Goal: Check status: Check status

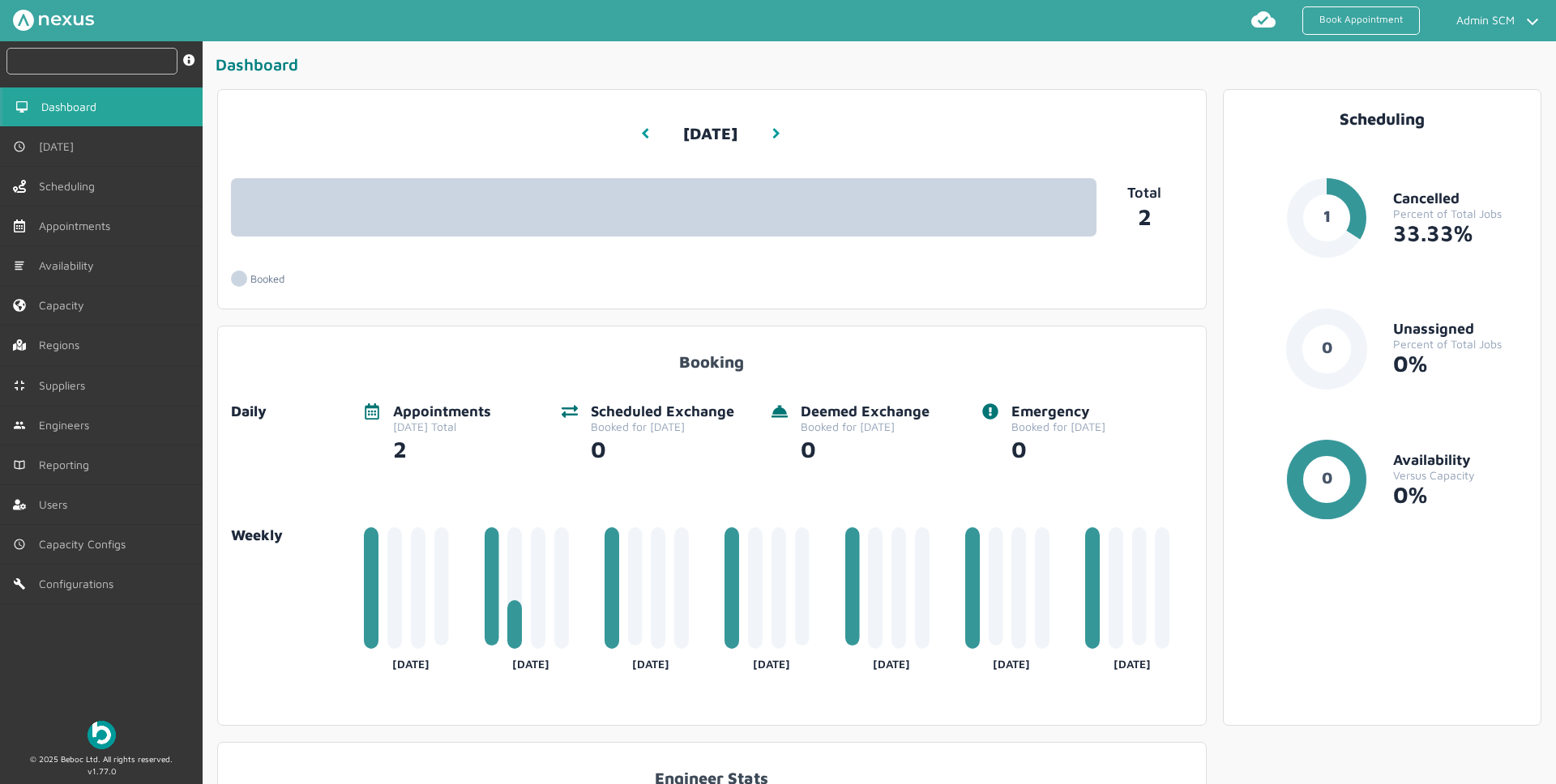
click at [114, 72] on input "text" at bounding box center [92, 61] width 171 height 27
paste input "RUE/114865"
type input "RUE/114865"
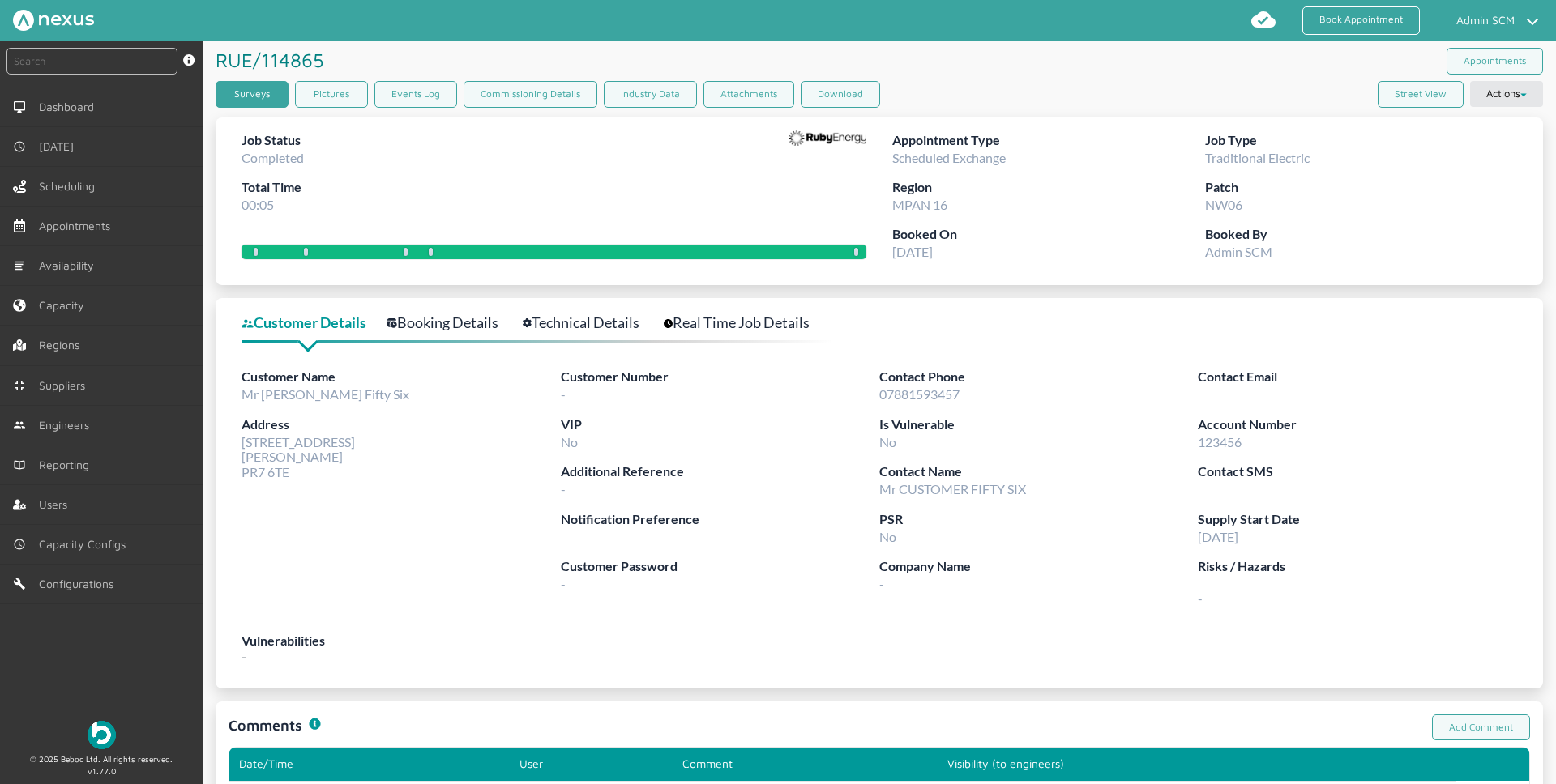
click at [259, 103] on link "Surveys" at bounding box center [253, 94] width 73 height 27
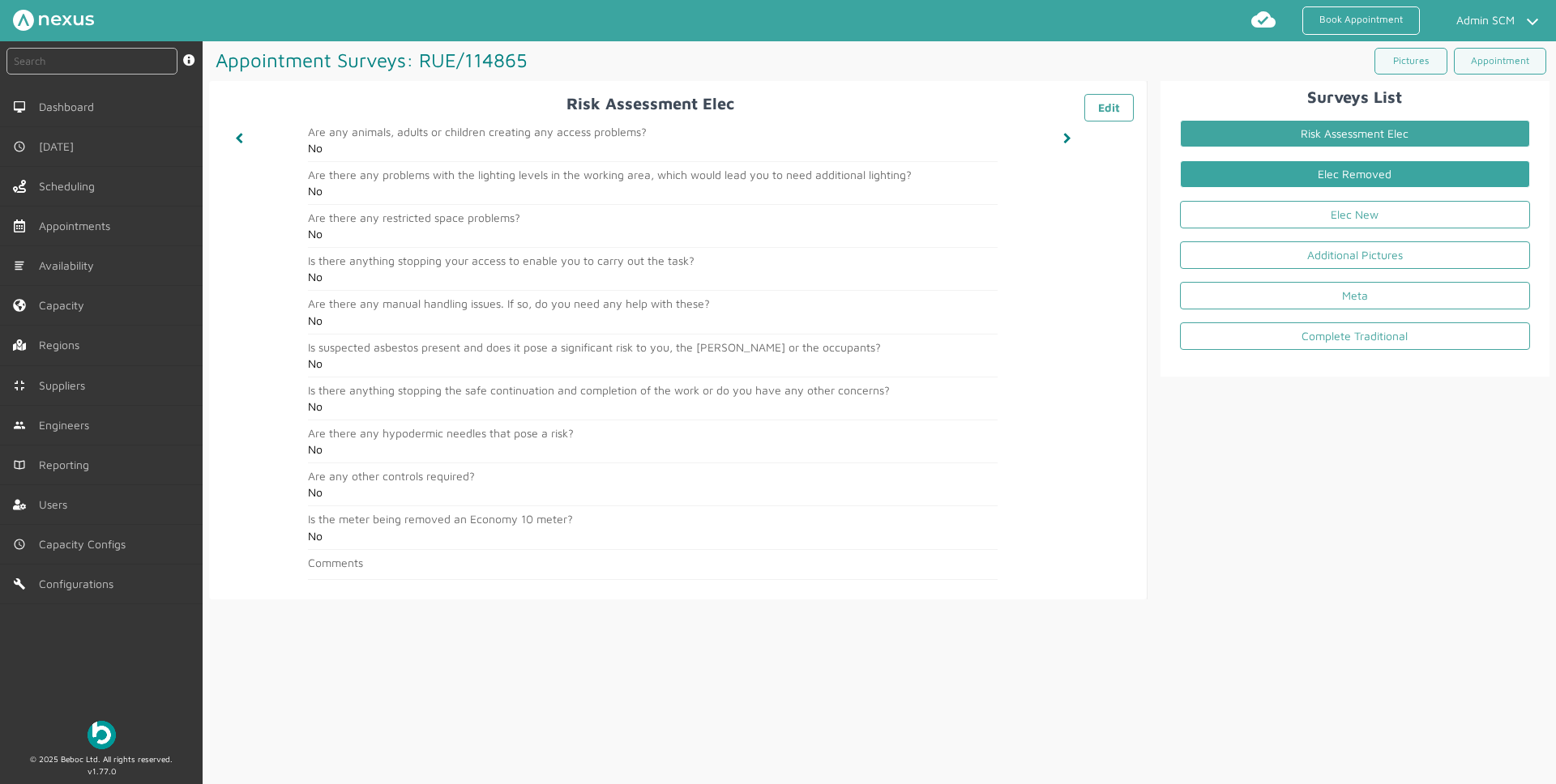
click at [1357, 181] on link "Elec Removed" at bounding box center [1355, 174] width 350 height 27
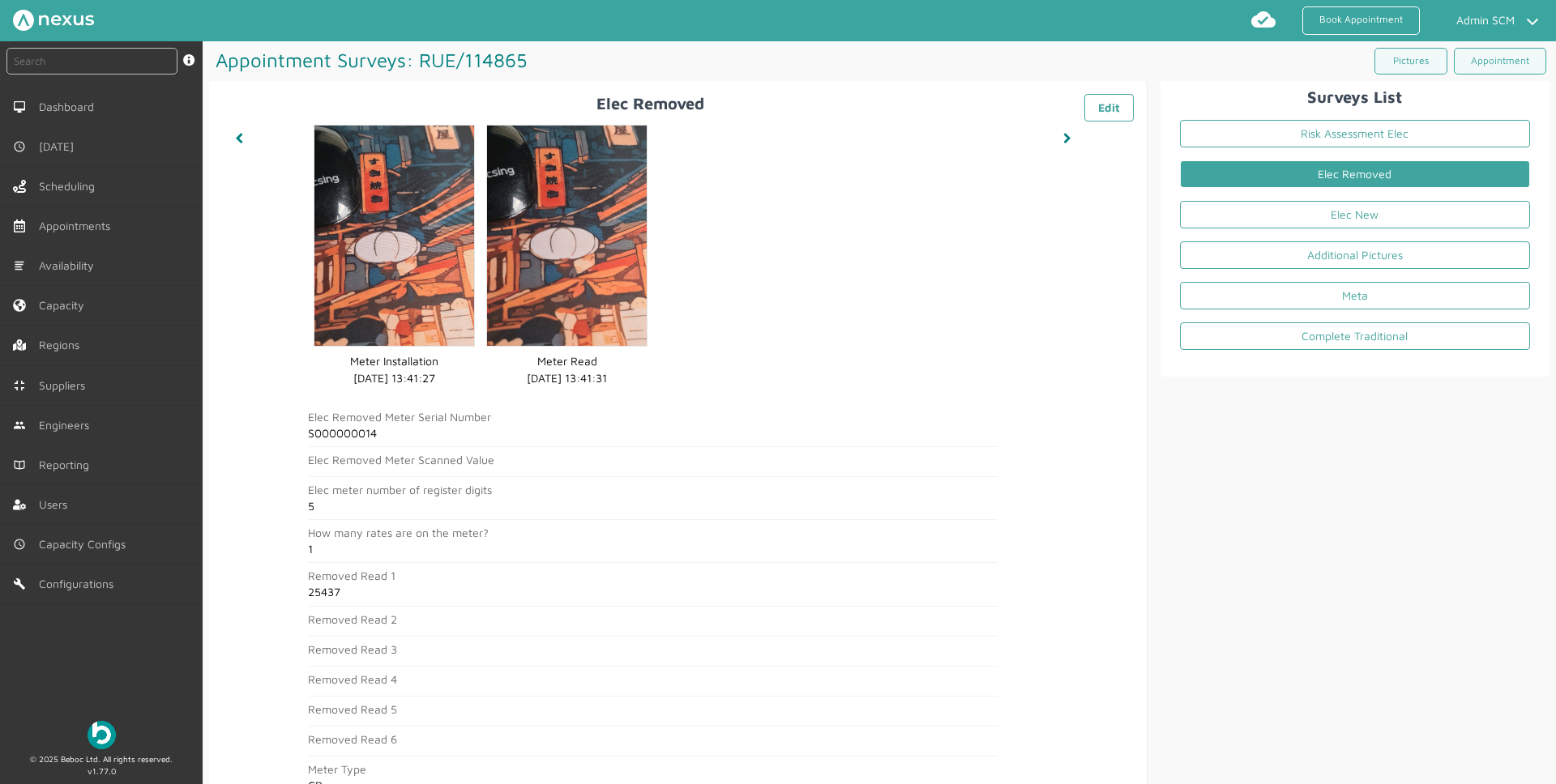
click at [902, 508] on h2 "5" at bounding box center [653, 507] width 690 height 13
click at [1348, 217] on link "Elec New" at bounding box center [1355, 214] width 350 height 27
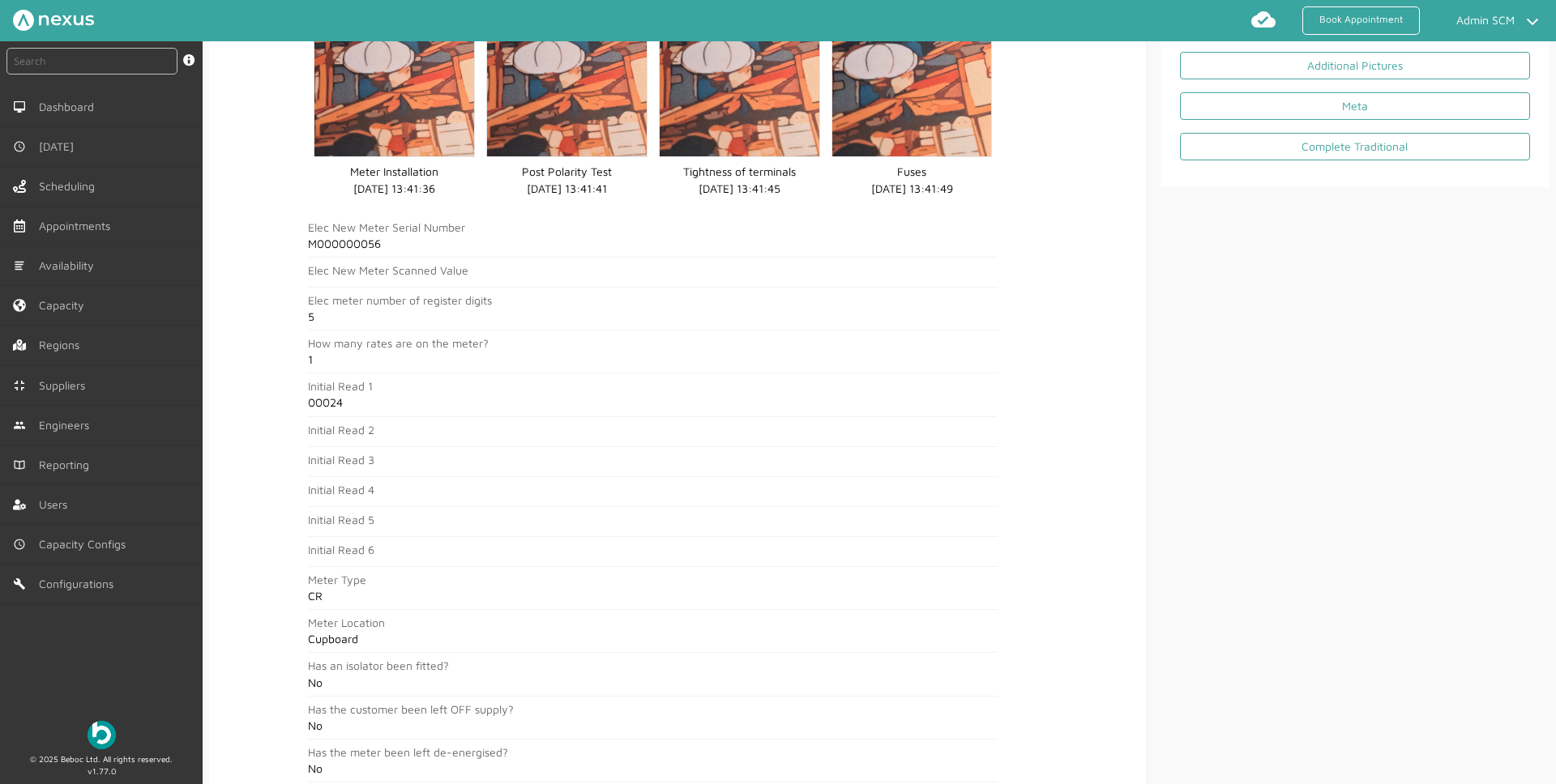
scroll to position [98, 0]
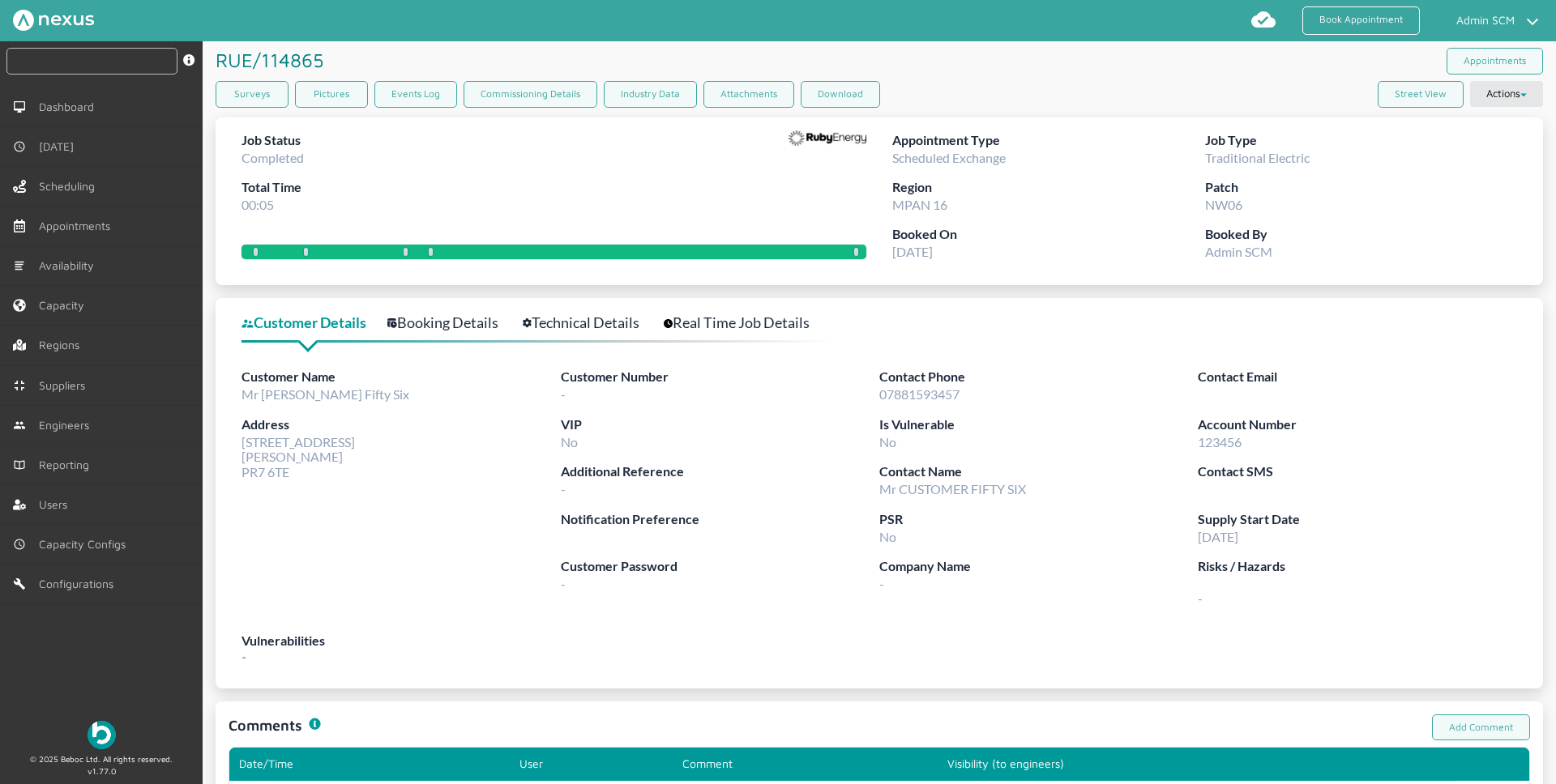
click at [87, 62] on input "text" at bounding box center [92, 61] width 171 height 27
click at [87, 63] on input "text" at bounding box center [92, 61] width 171 height 27
paste input "RUE/114863"
type input "RUE/114863"
click at [243, 93] on link "Surveys" at bounding box center [253, 94] width 73 height 27
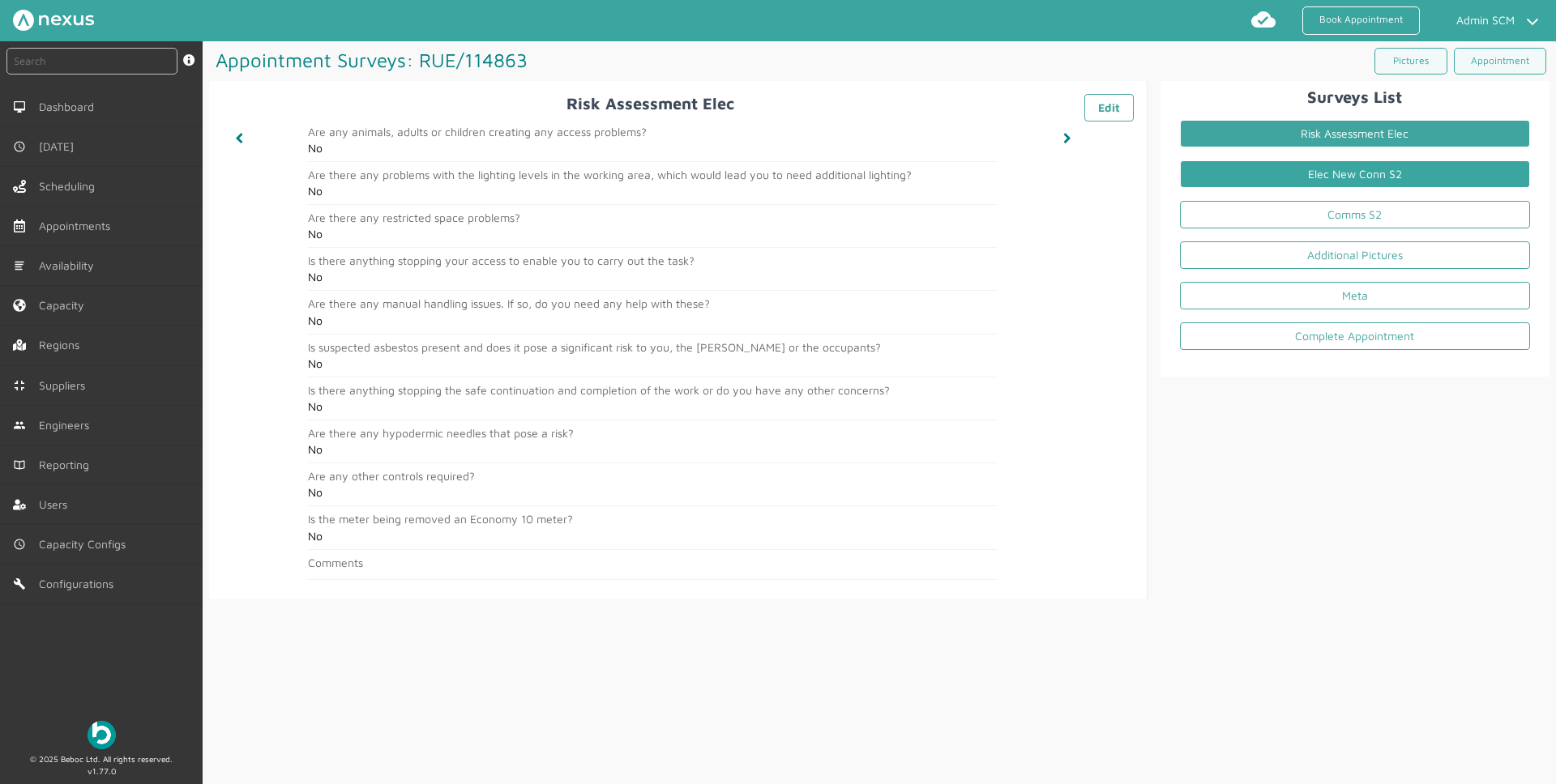
click at [1288, 182] on link "Elec New Conn S2" at bounding box center [1355, 174] width 350 height 27
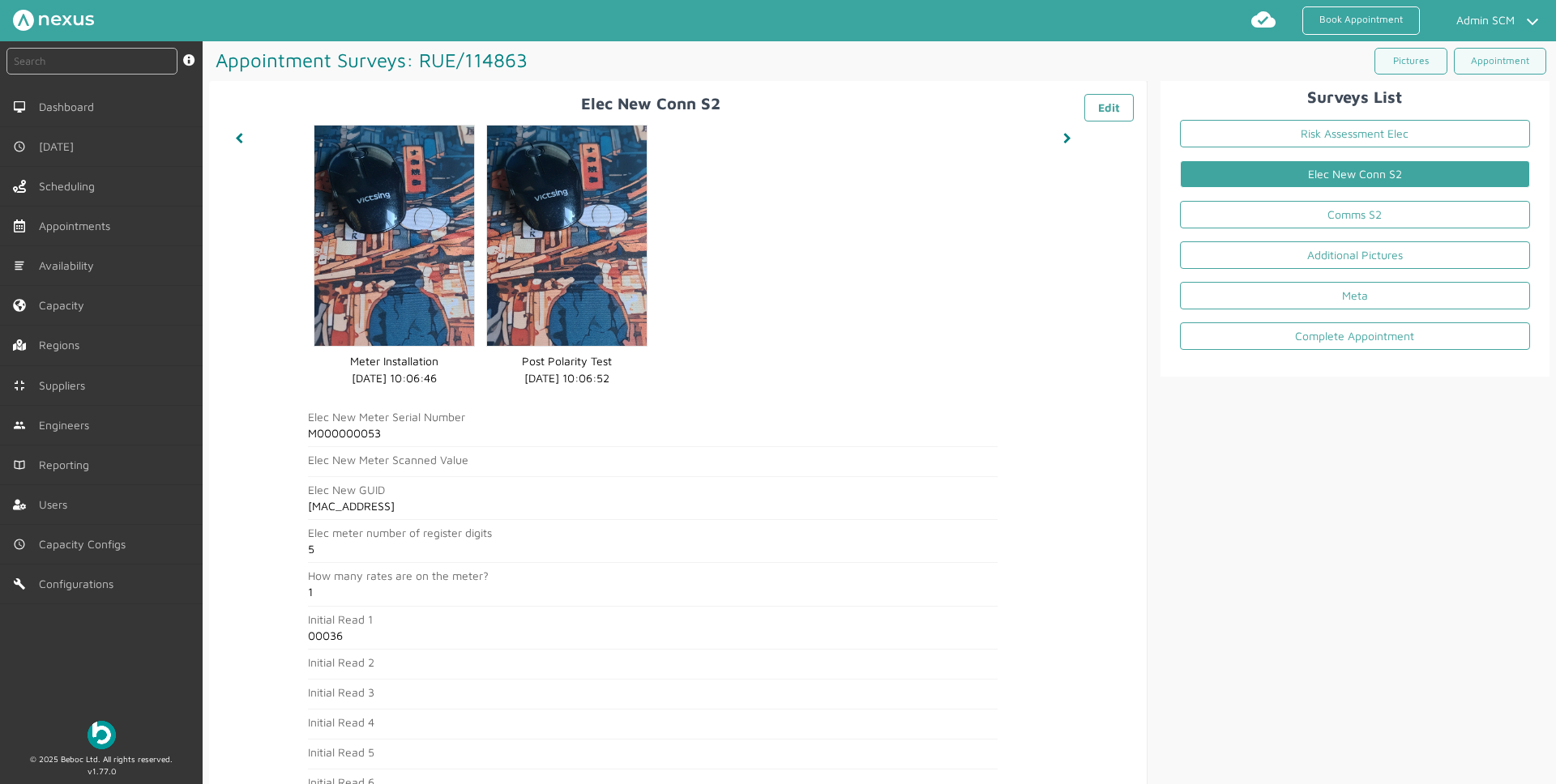
click at [802, 390] on div "Meter Installation Meter Installation [DATE] 10:06:46 Post Polarity Test Post P…" at bounding box center [653, 262] width 690 height 285
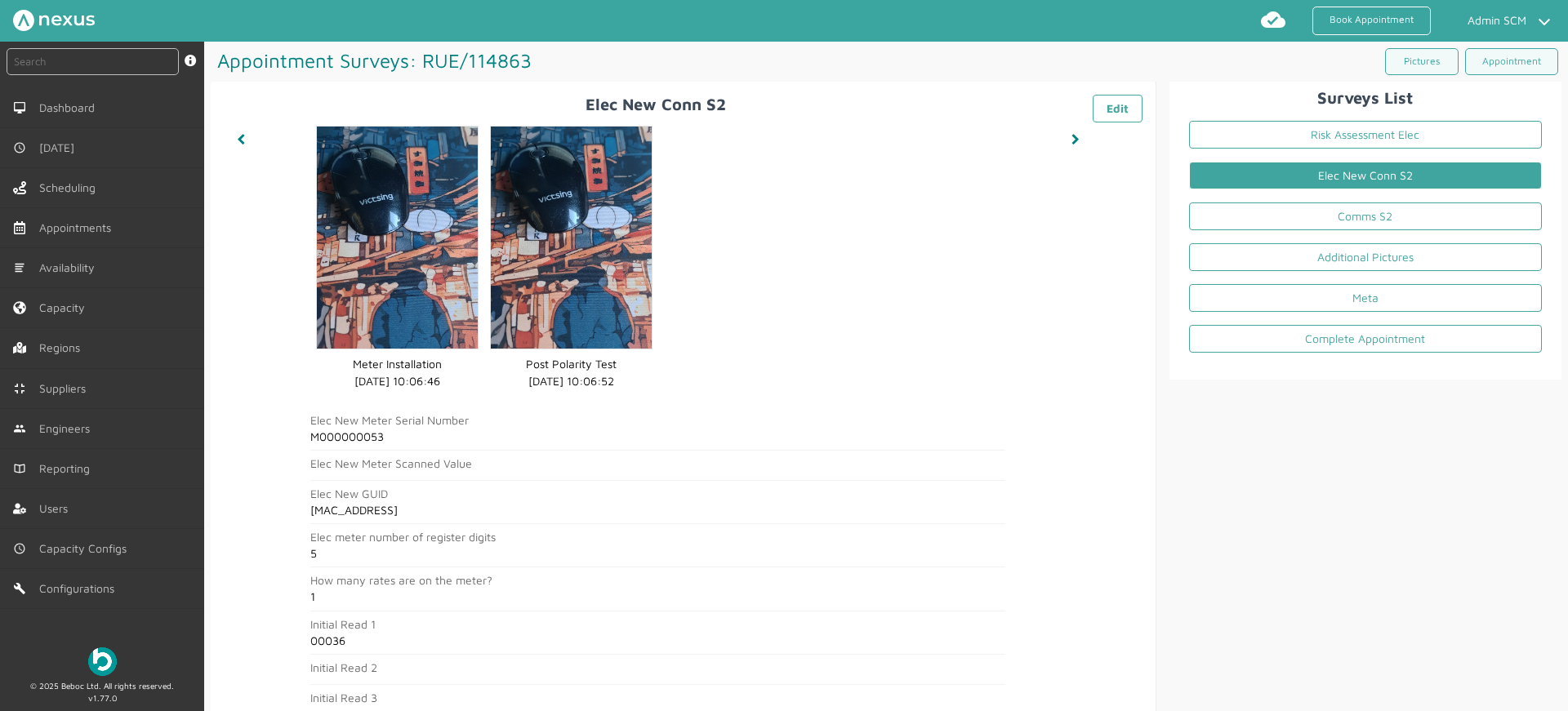
click at [1209, 437] on div "Surveys List Risk Assessment Elec Elec New Conn S2 Comms S2 Additional Pictures…" at bounding box center [1359, 694] width 405 height 1226
